Goal: Navigation & Orientation: Understand site structure

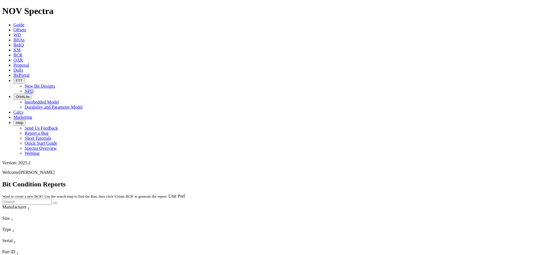
click at [16, 94] on icon "button" at bounding box center [16, 96] width 0 height 4
click at [13, 42] on icon at bounding box center [13, 44] width 0 height 5
click at [30, 73] on span "BitPortal" at bounding box center [21, 75] width 16 height 5
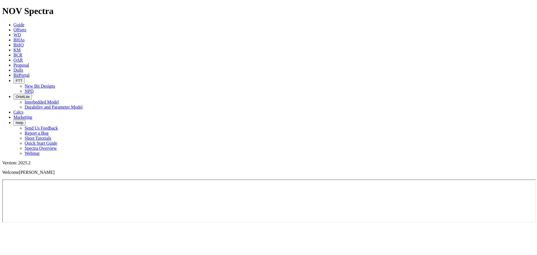
click at [30, 94] on span "OrbitLite" at bounding box center [23, 96] width 14 height 4
click at [59, 100] on link "Interbedded Model" at bounding box center [42, 102] width 34 height 5
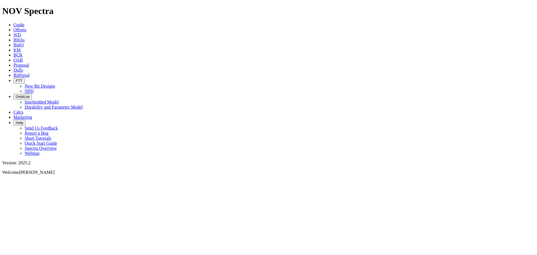
click at [30, 94] on span "OrbitLite" at bounding box center [23, 96] width 14 height 4
click at [83, 105] on link "Durability and Parameter Model" at bounding box center [54, 107] width 58 height 5
click at [30, 73] on link "BitPortal" at bounding box center [21, 75] width 16 height 5
